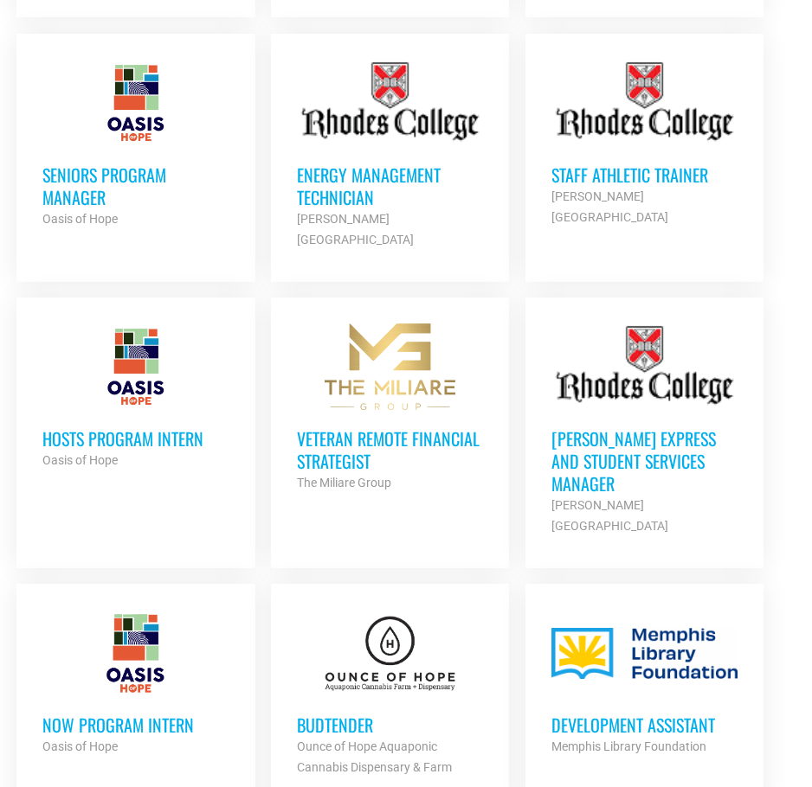
scroll to position [1629, 0]
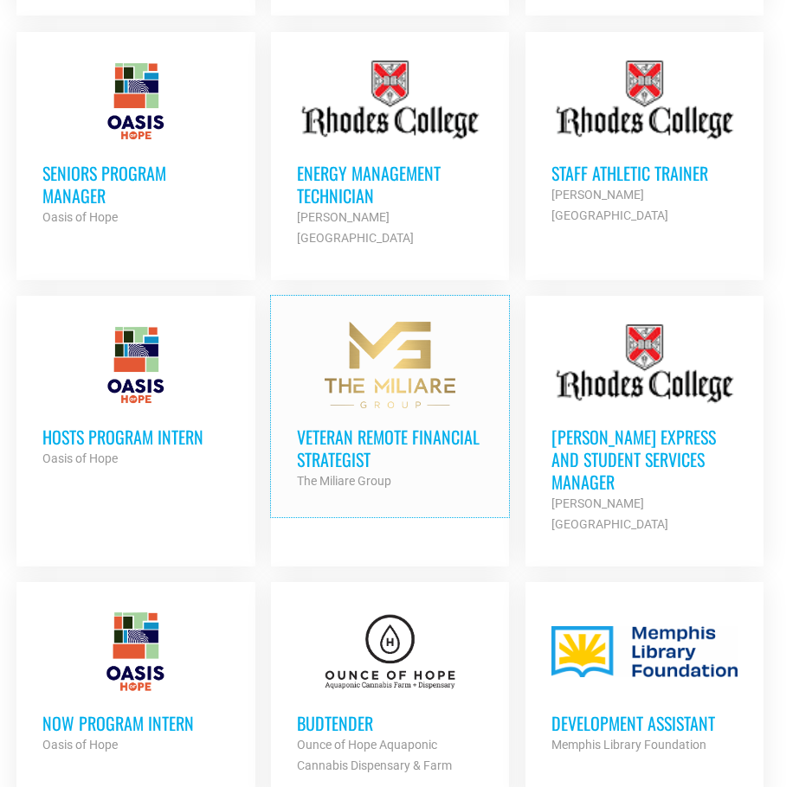
click at [298, 445] on link "Veteran Remote Financial Strategist The Miliare Group Partner Org Part Time" at bounding box center [390, 407] width 238 height 222
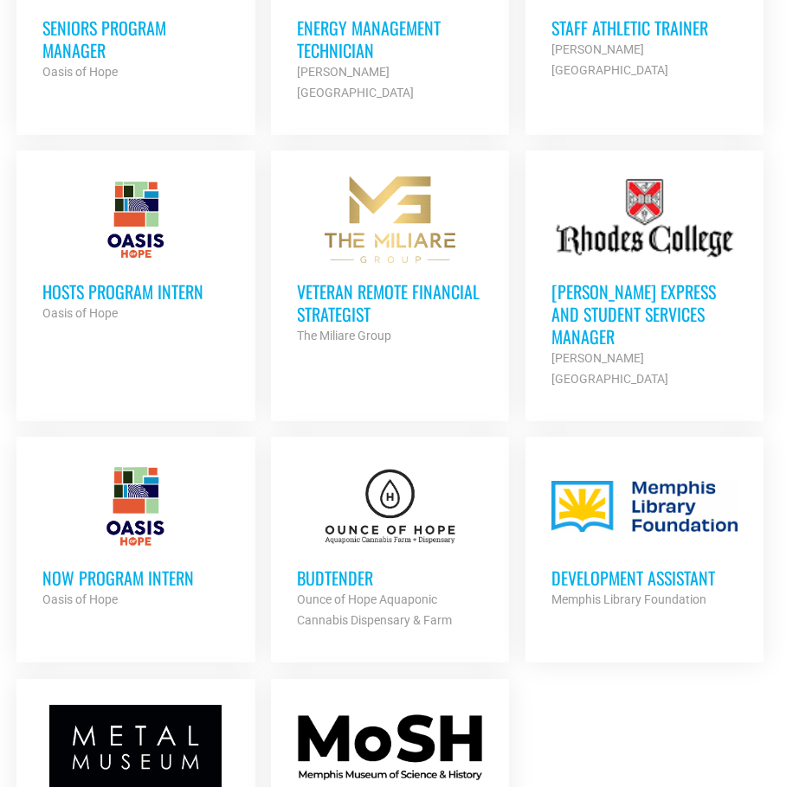
scroll to position [1794, 0]
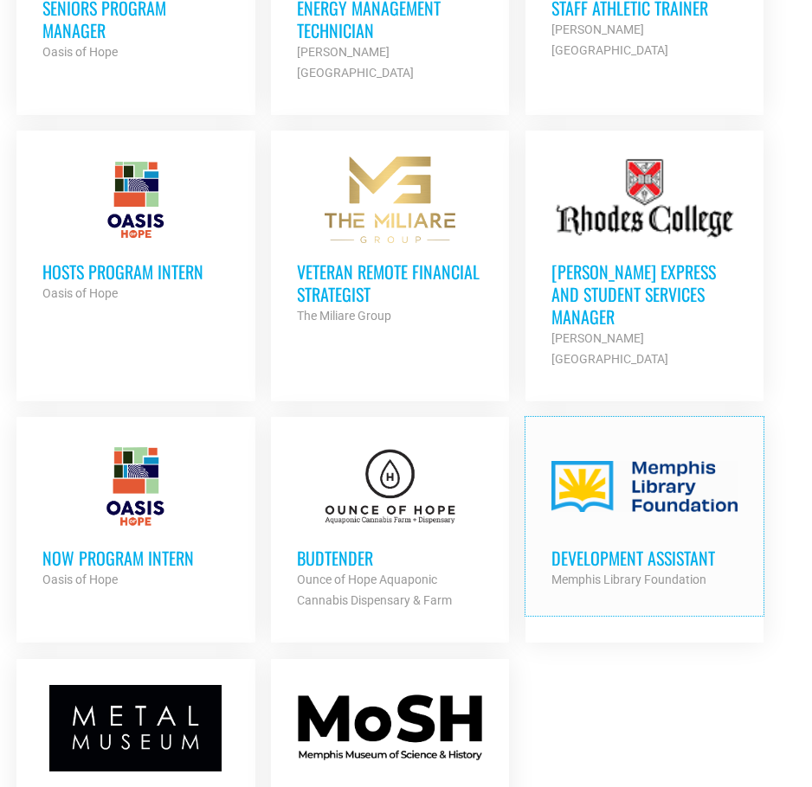
click at [606, 547] on h3 "Development Assistant" at bounding box center [644, 558] width 186 height 22
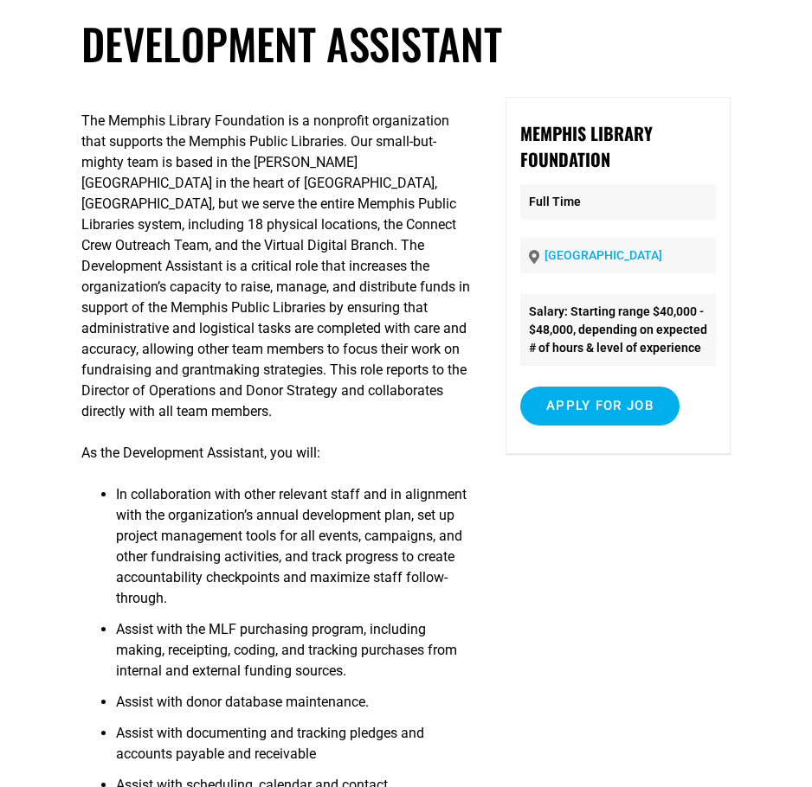
scroll to position [90, 0]
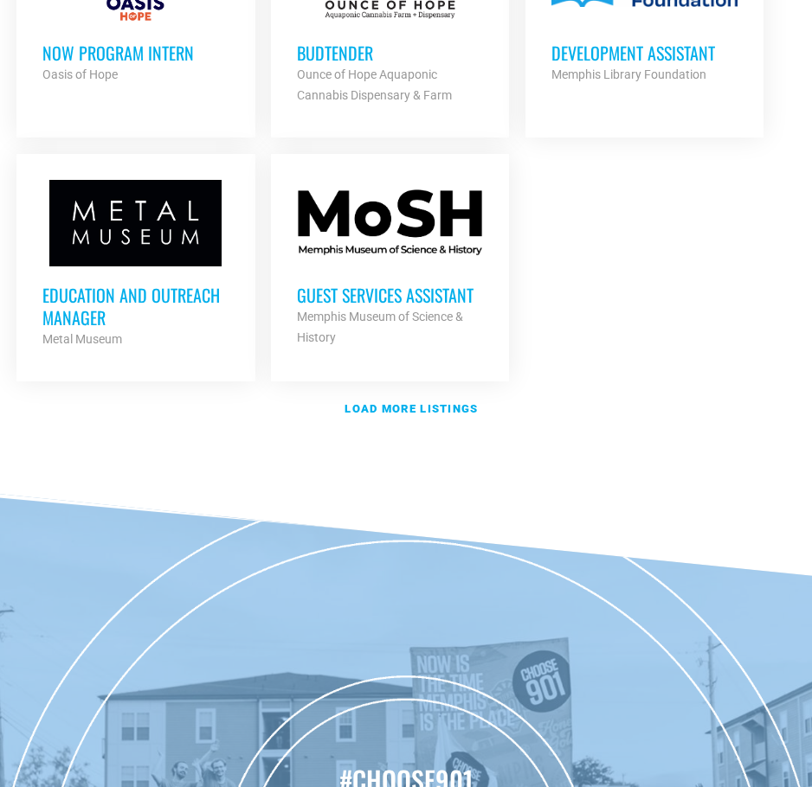
scroll to position [2300, 0]
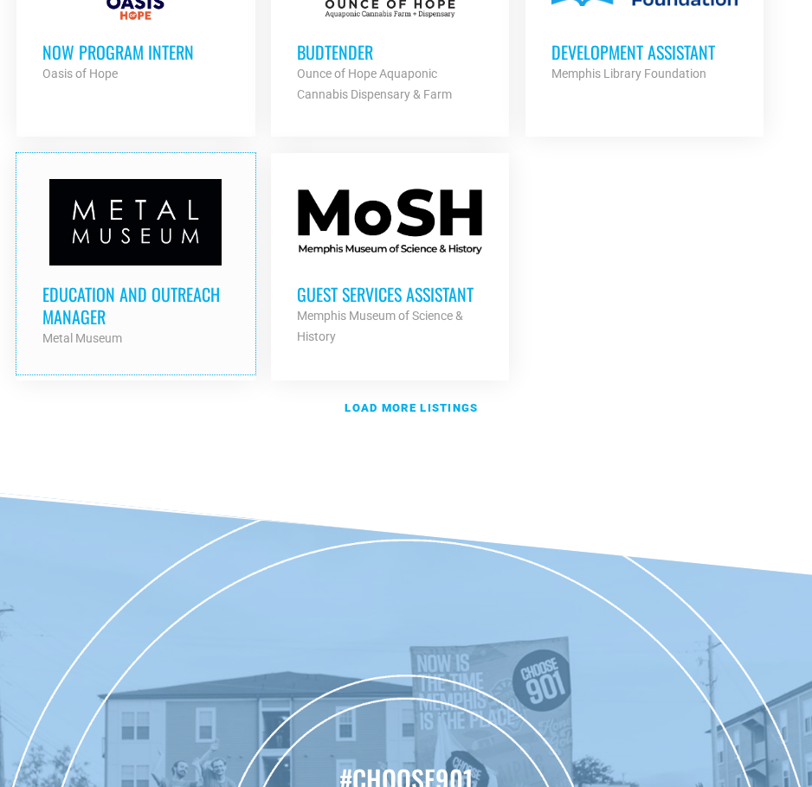
click at [173, 283] on h3 "Education and Outreach Manager" at bounding box center [135, 305] width 186 height 45
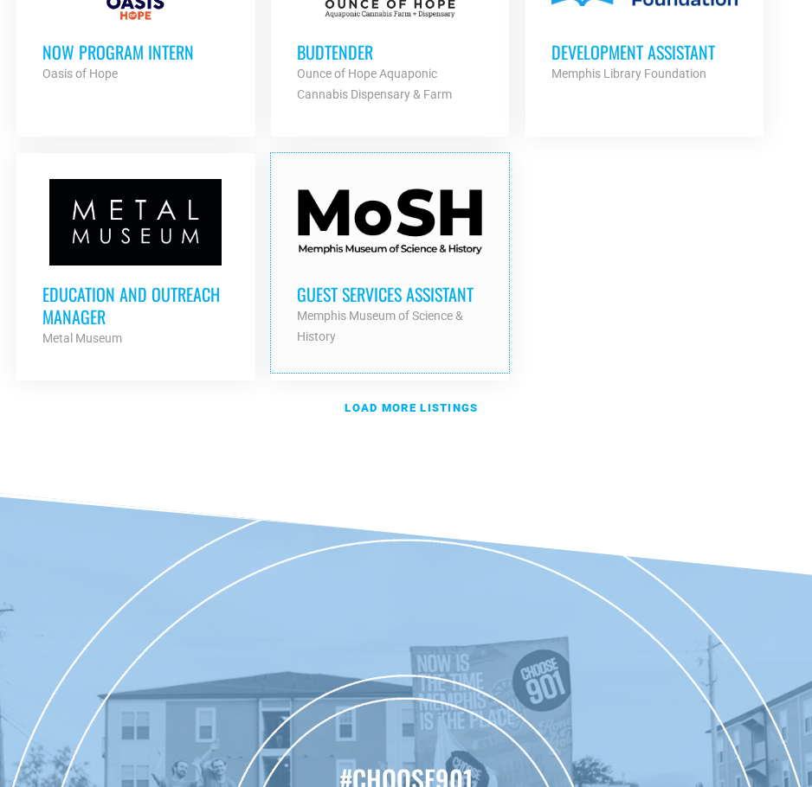
click at [344, 309] on strong "Memphis Museum of Science & History" at bounding box center [380, 326] width 166 height 35
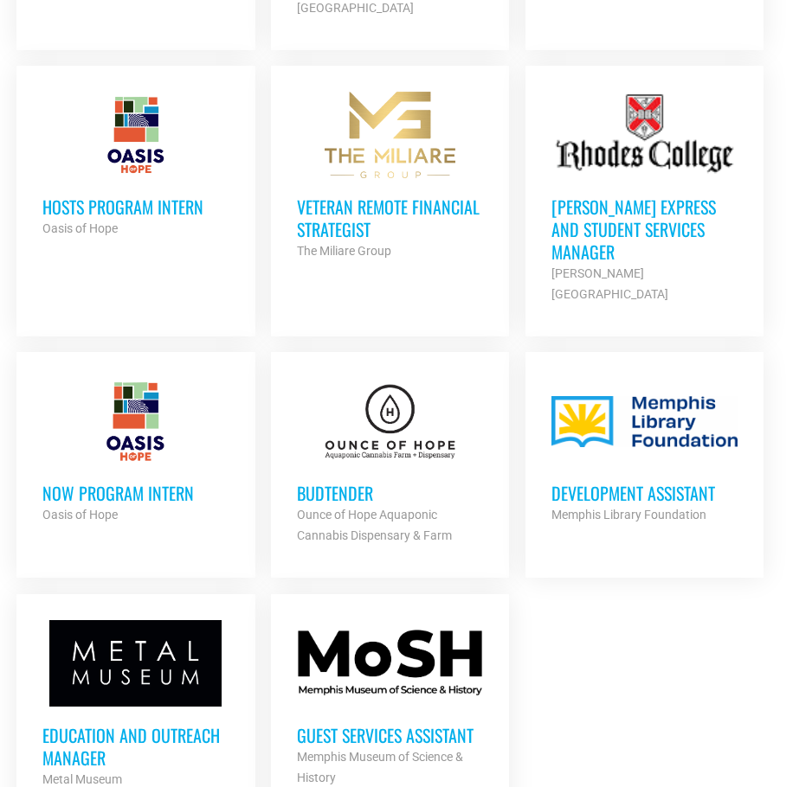
scroll to position [1859, 0]
click at [183, 482] on h3 "NOW Program Intern" at bounding box center [135, 493] width 186 height 22
click at [395, 482] on h3 "Budtender" at bounding box center [390, 493] width 186 height 22
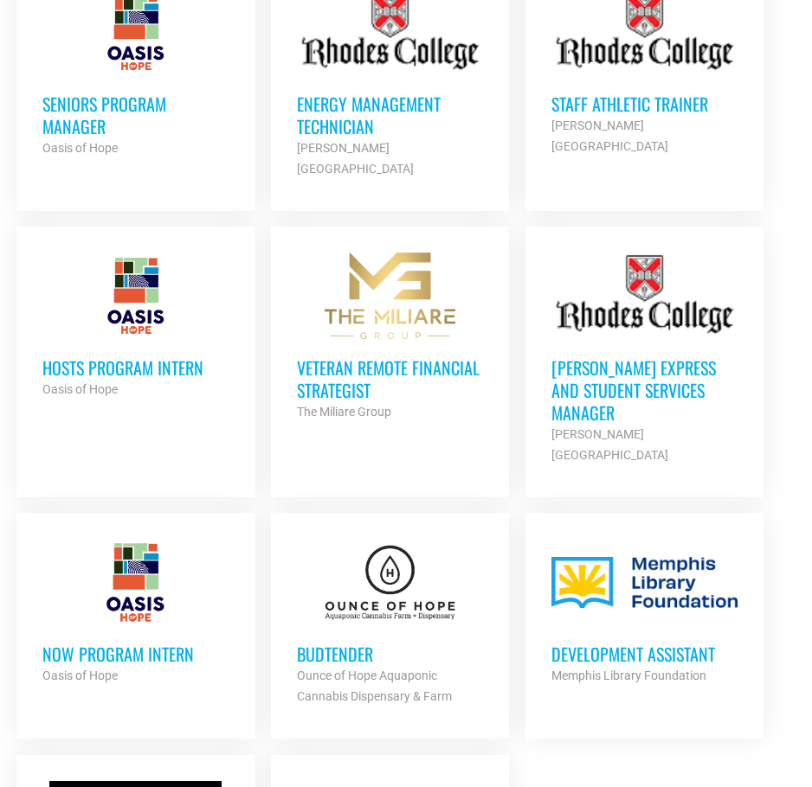
scroll to position [1695, 0]
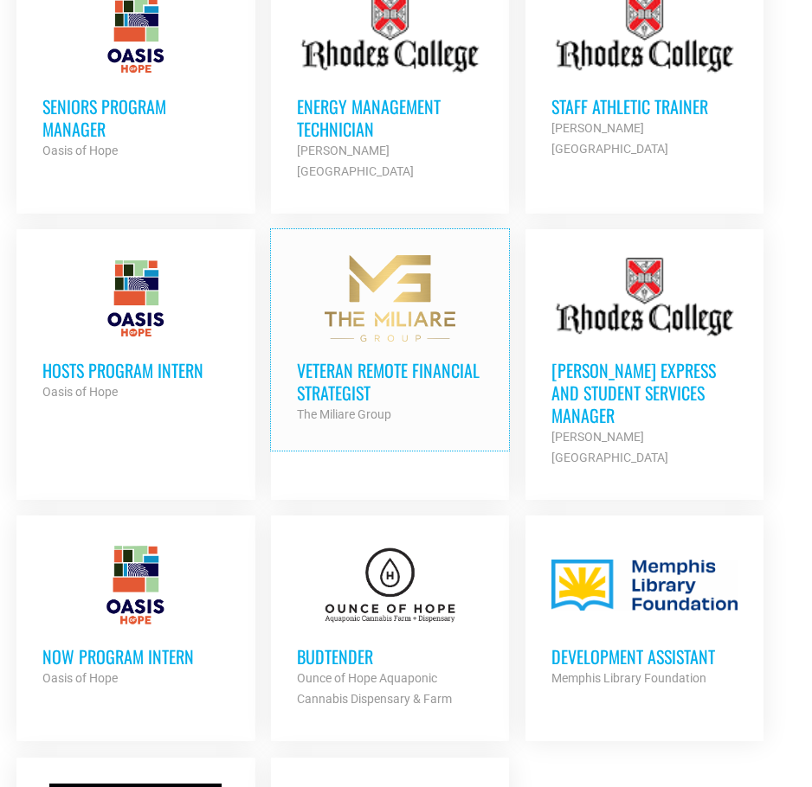
click at [436, 359] on h3 "Veteran Remote Financial Strategist" at bounding box center [390, 381] width 186 height 45
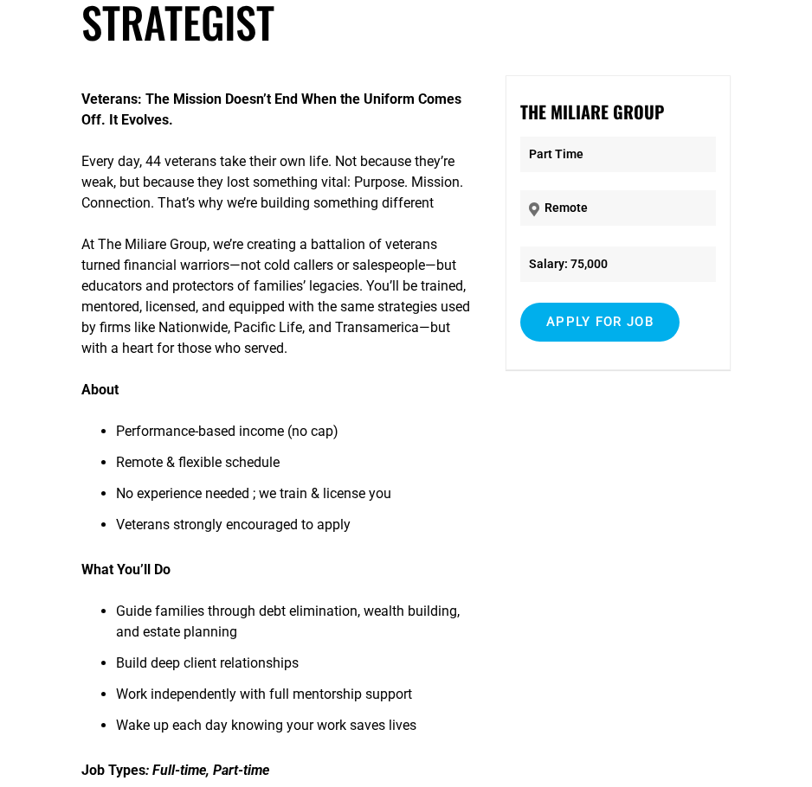
scroll to position [160, 0]
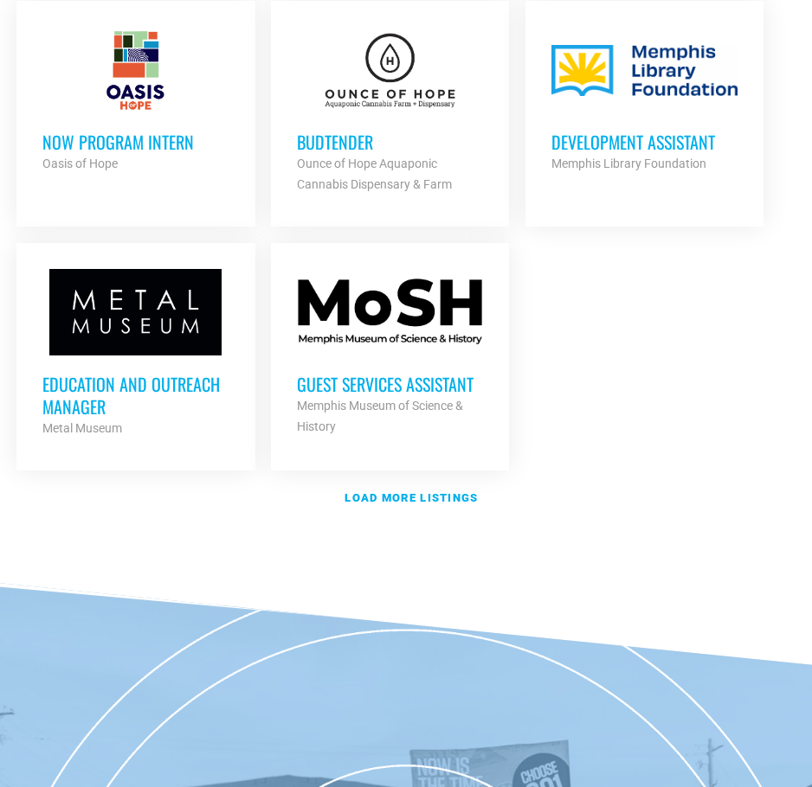
scroll to position [2211, 0]
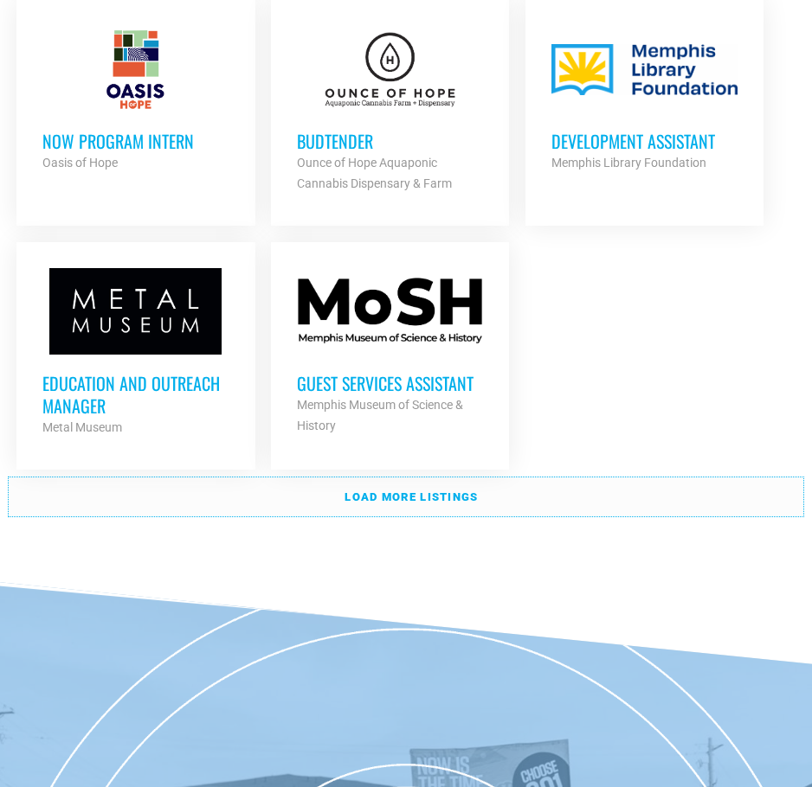
click at [461, 491] on strong "Load more listings" at bounding box center [410, 497] width 133 height 13
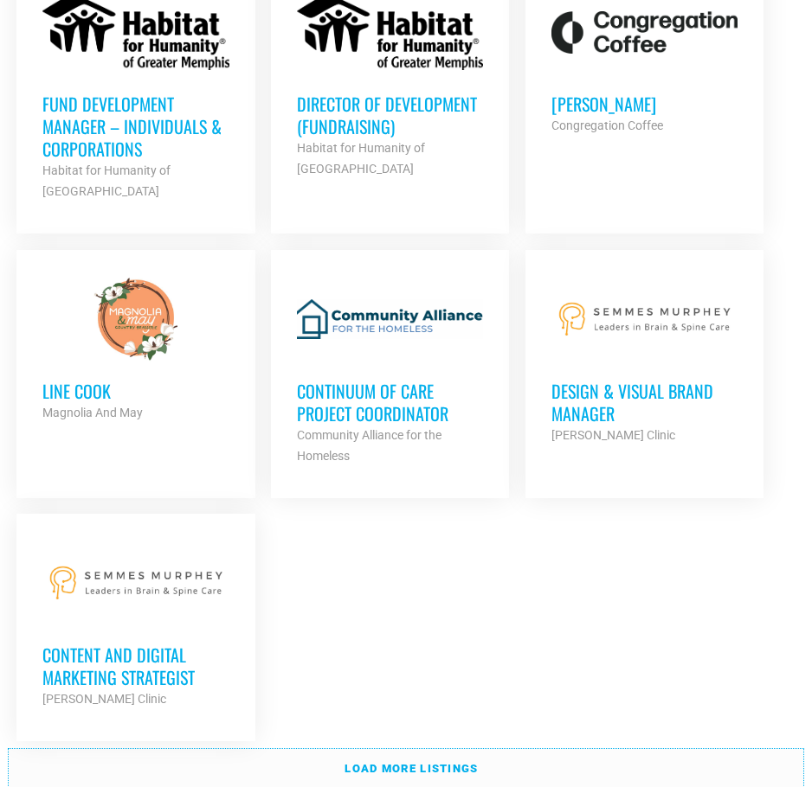
scroll to position [3910, 0]
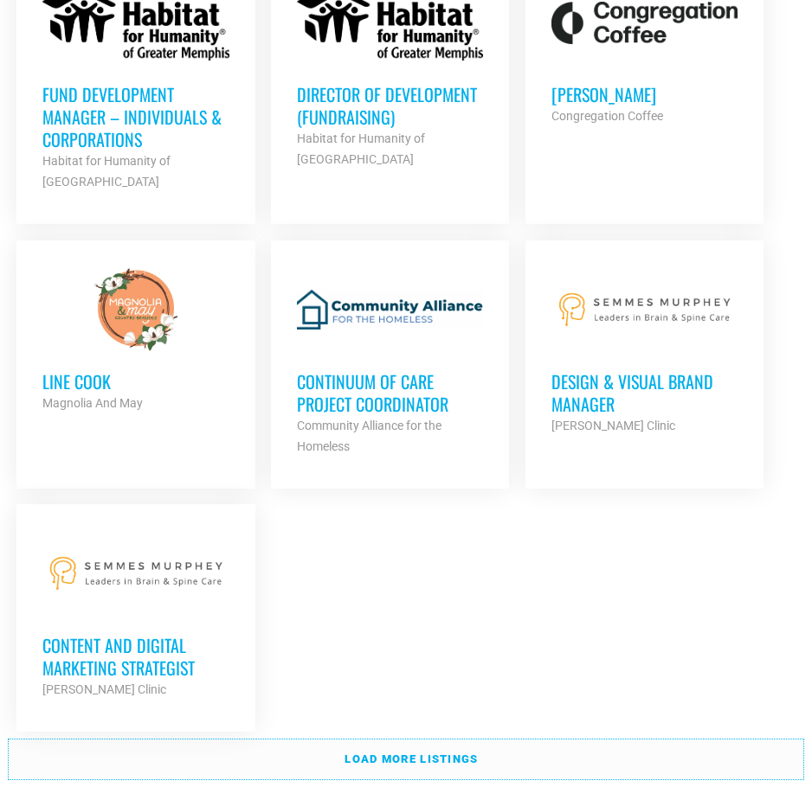
click at [457, 753] on strong "Load more listings" at bounding box center [410, 759] width 133 height 13
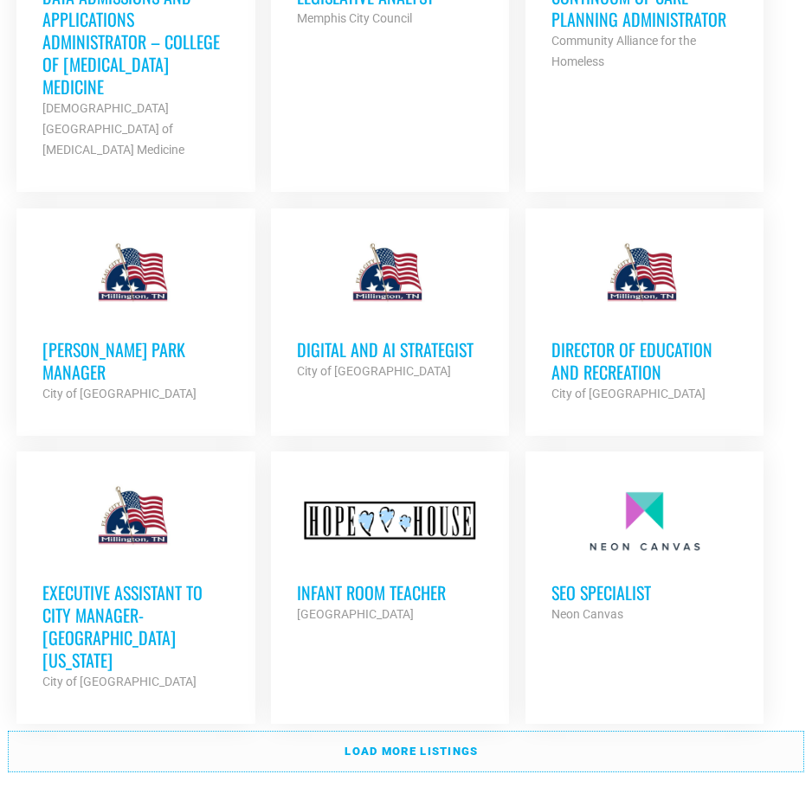
scroll to position [5662, 0]
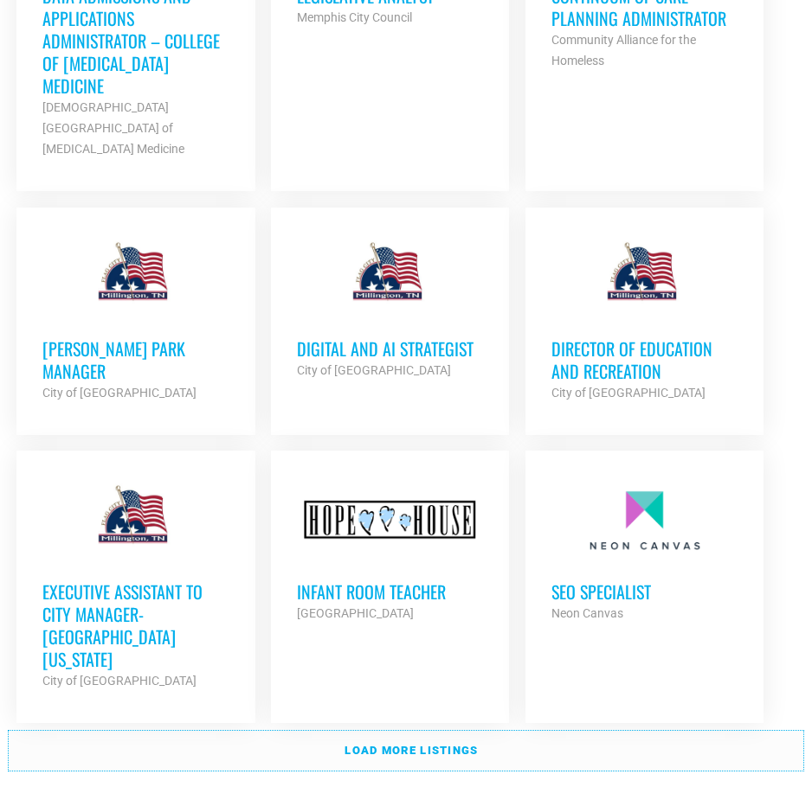
click at [463, 744] on strong "Load more listings" at bounding box center [410, 750] width 133 height 13
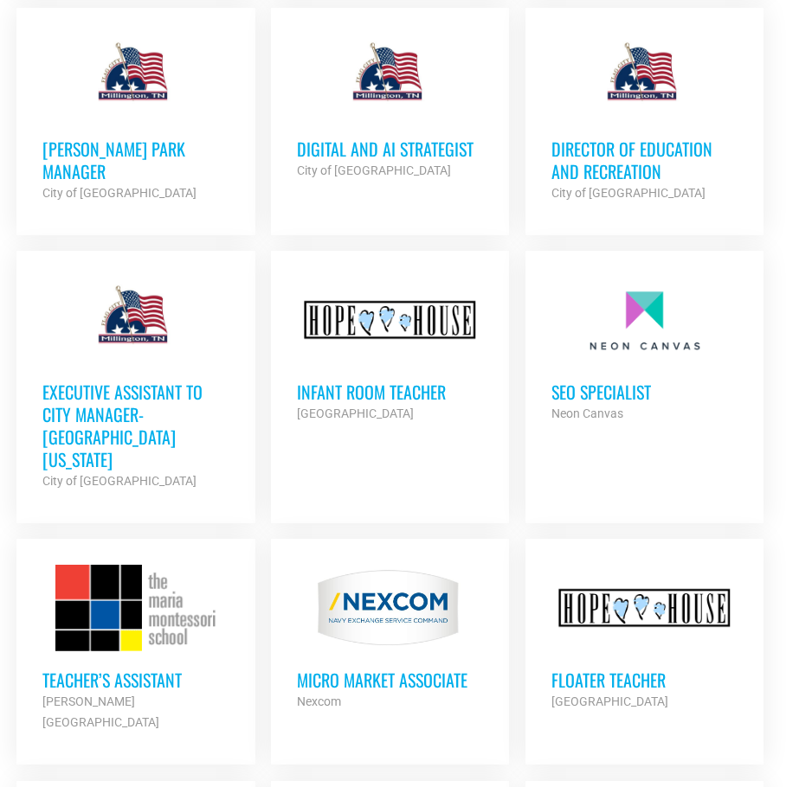
scroll to position [5863, 0]
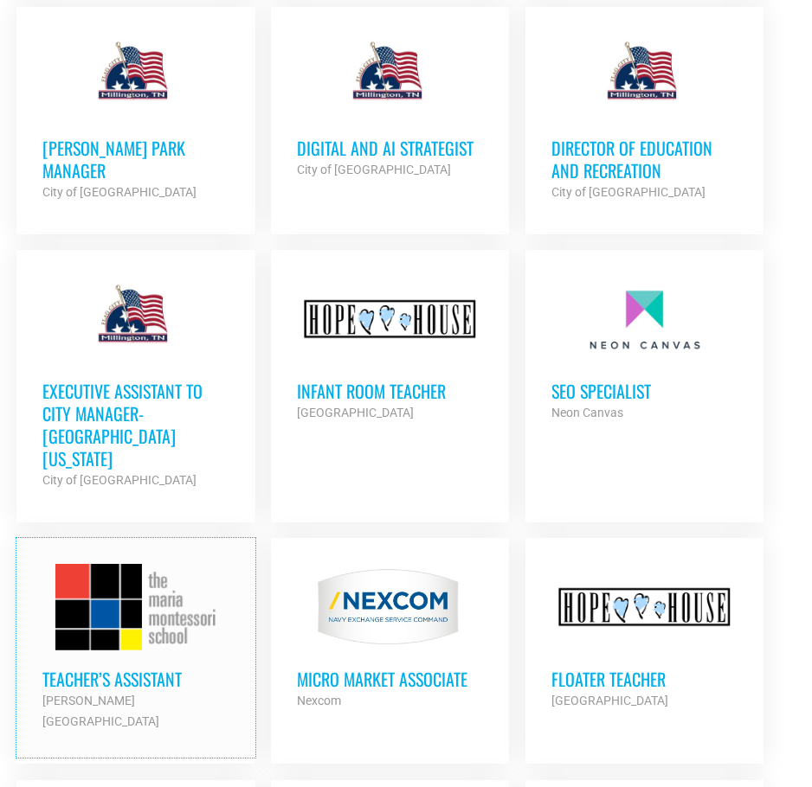
click at [148, 668] on h3 "Teacher’s Assistant" at bounding box center [135, 679] width 186 height 22
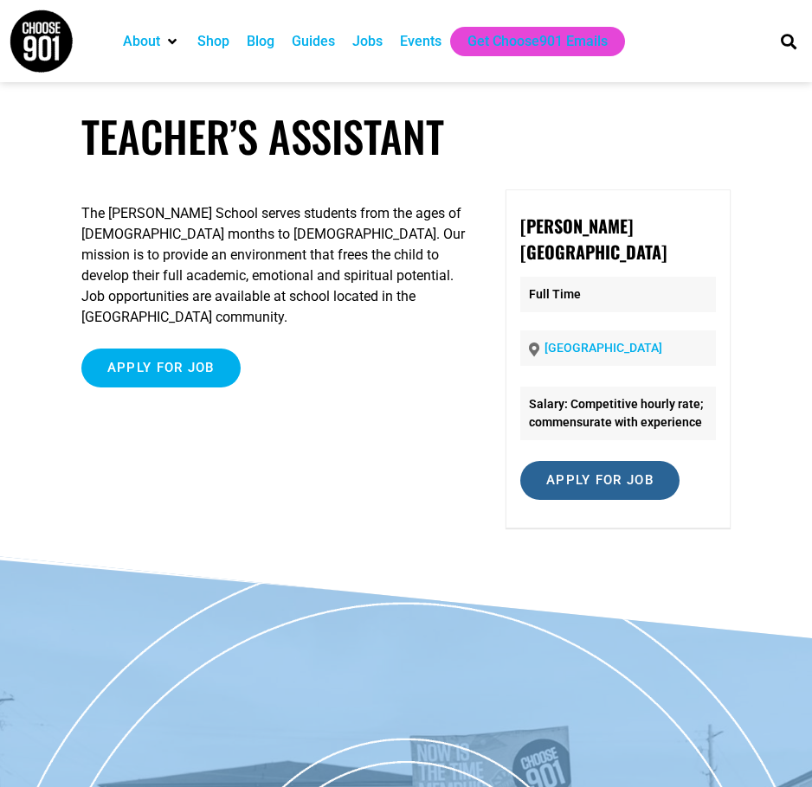
click at [607, 500] on input "Apply for job" at bounding box center [599, 480] width 159 height 39
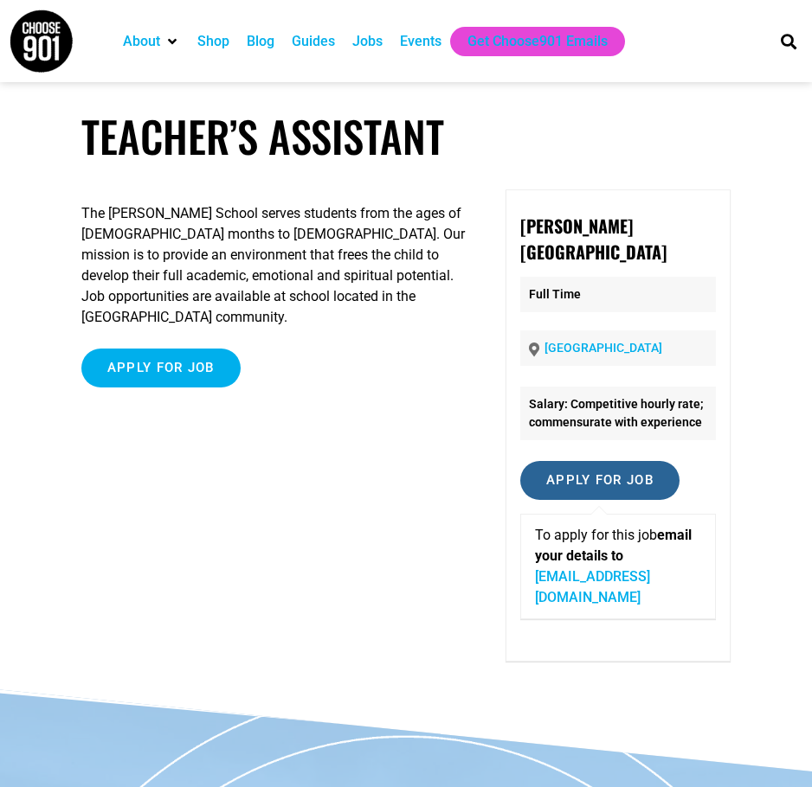
click at [618, 500] on input "Apply for job" at bounding box center [599, 480] width 159 height 39
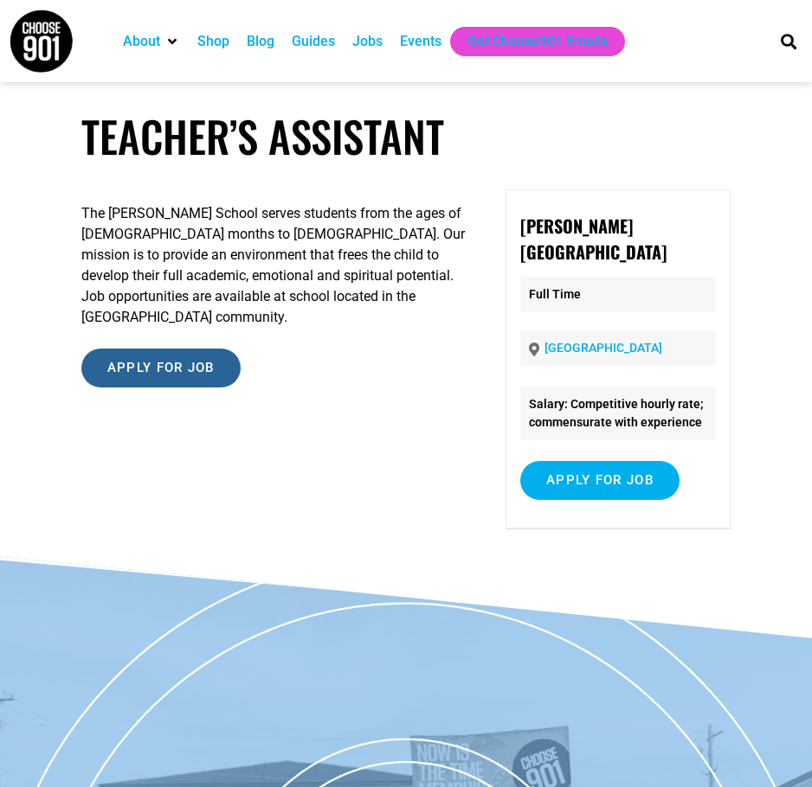
click at [174, 349] on input "Apply for job" at bounding box center [160, 368] width 159 height 39
